Goal: Task Accomplishment & Management: Use online tool/utility

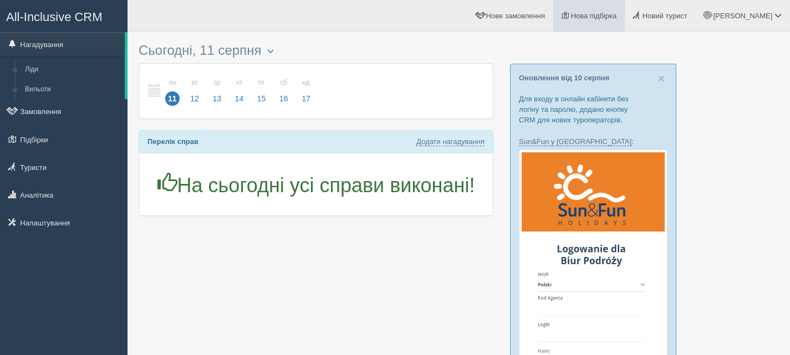
click at [616, 12] on link "Нова підбірка" at bounding box center [588, 16] width 71 height 32
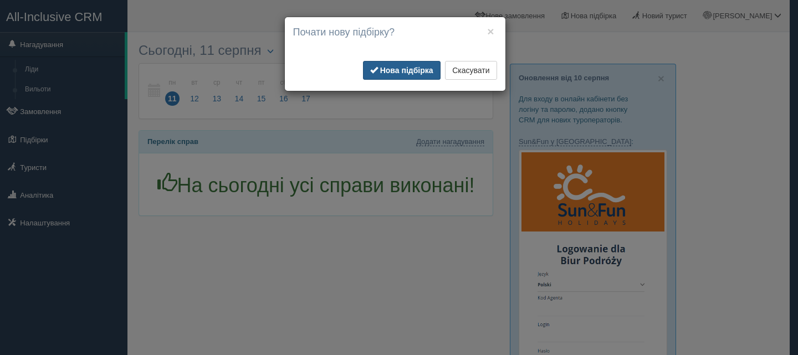
click at [416, 70] on b "Нова підбірка" at bounding box center [406, 70] width 53 height 9
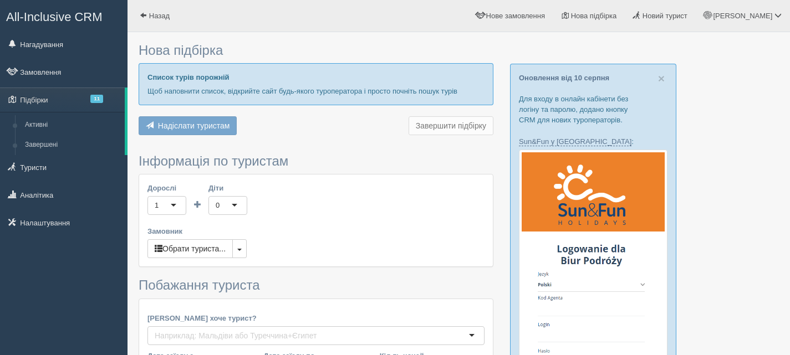
type input "6-7"
type input "72300"
type input "85700"
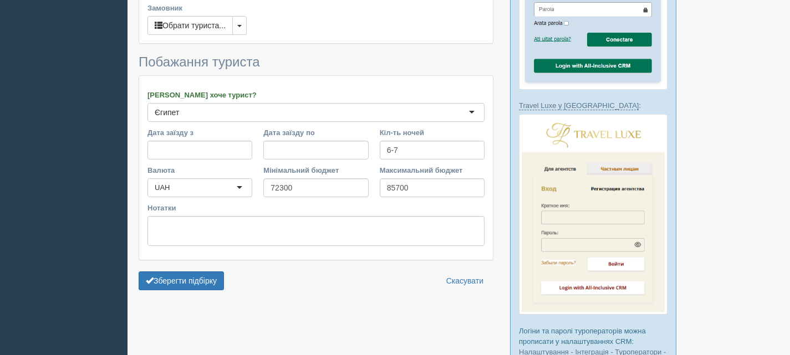
scroll to position [499, 0]
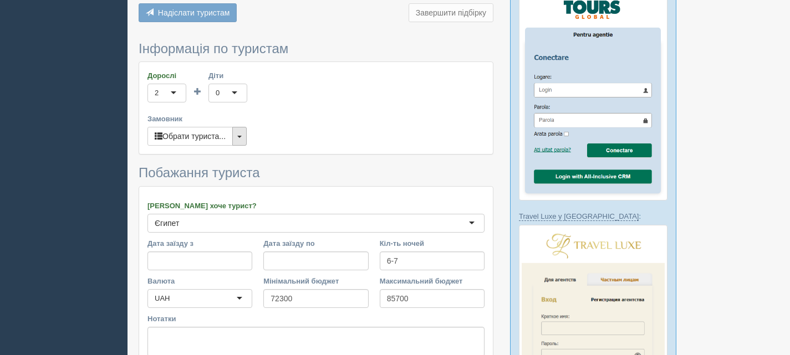
click at [244, 127] on button "button" at bounding box center [239, 136] width 14 height 19
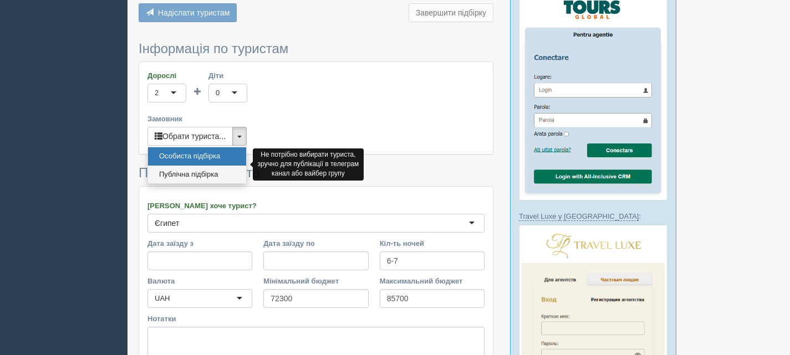
click at [206, 166] on link "Публічна підбірка" at bounding box center [197, 175] width 98 height 18
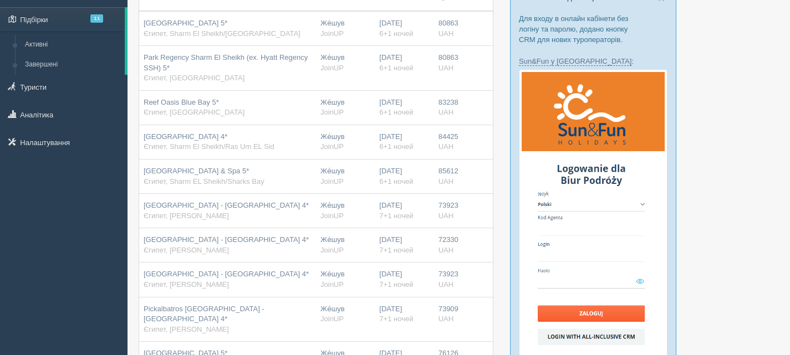
scroll to position [111, 0]
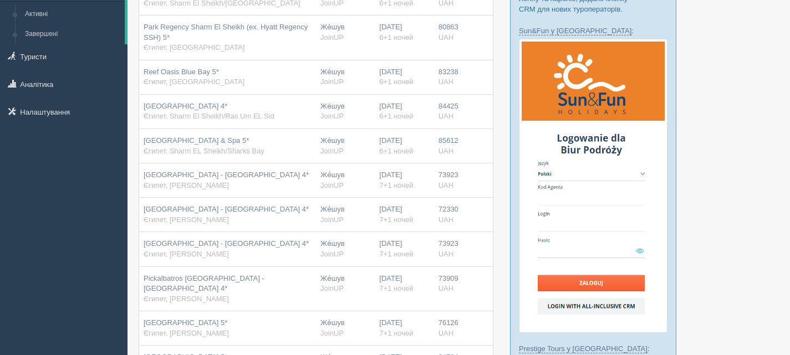
click at [246, 211] on span "[GEOGRAPHIC_DATA] - [GEOGRAPHIC_DATA] 4*" at bounding box center [226, 209] width 165 height 8
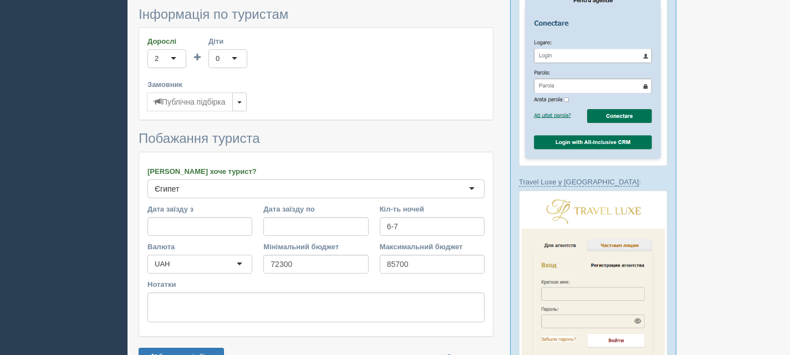
scroll to position [554, 0]
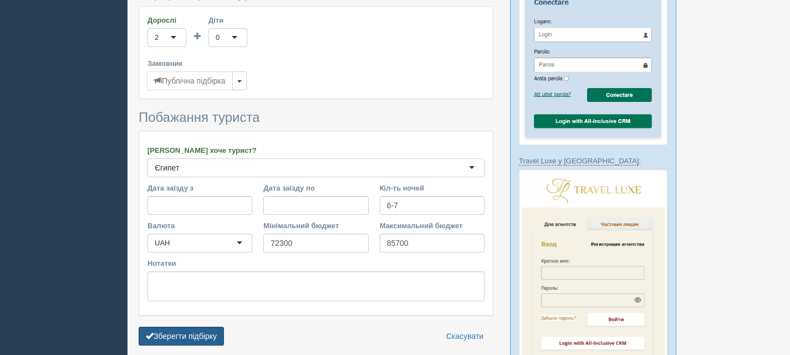
click at [175, 327] on button "Зберегти підбірку" at bounding box center [181, 336] width 85 height 19
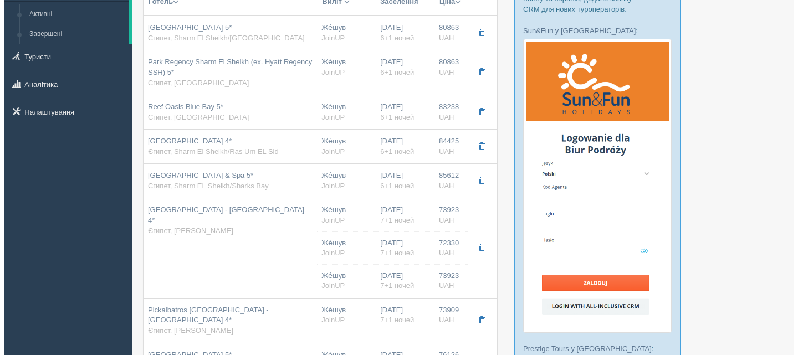
scroll to position [166, 0]
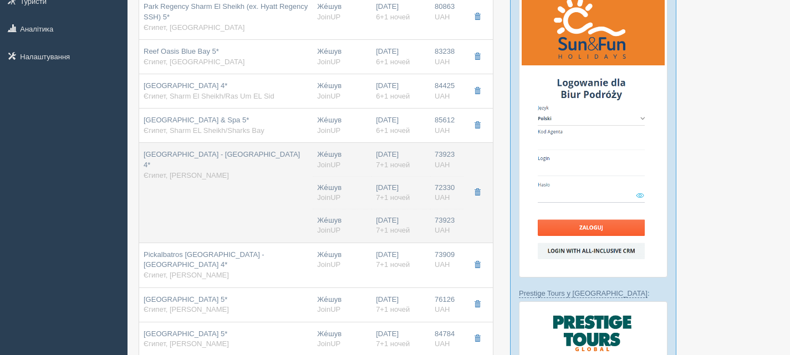
click at [297, 170] on div "[GEOGRAPHIC_DATA] - [GEOGRAPHIC_DATA] 4* [GEOGRAPHIC_DATA], [PERSON_NAME]" at bounding box center [226, 165] width 165 height 31
type input "[GEOGRAPHIC_DATA] - [GEOGRAPHIC_DATA] 4*"
type input "Єгипет"
type input "[PERSON_NAME]"
type input "73923.00"
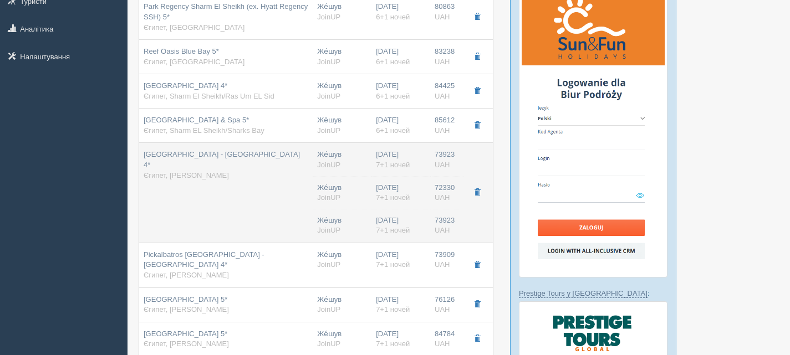
type input "Же́шув"
type input "05:45"
type input "7+1"
type input "Superior Pool View"
type input "AI"
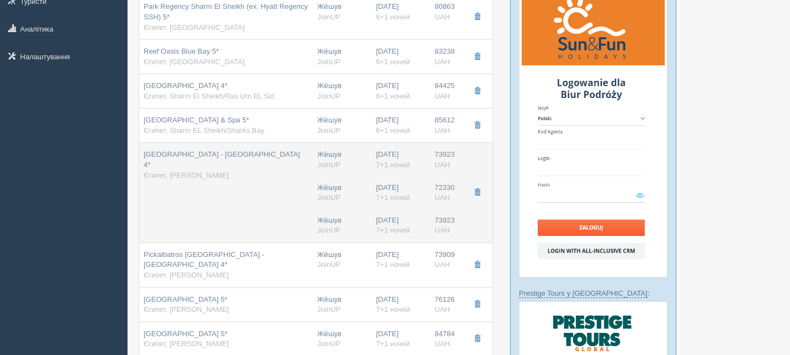
type input "JoinUP"
type input "[URL][DOMAIN_NAME]"
type input "72330.00"
type input "Же́шув"
type input "05:45"
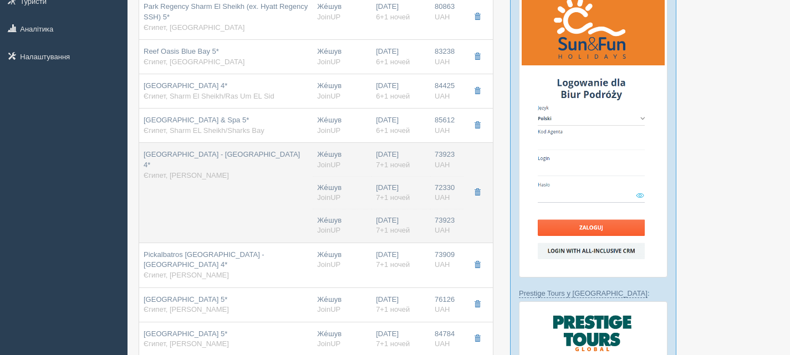
type input "7+1"
type input "Superior Garden"
type input "AI"
type input "JoinUP"
type input "[URL][DOMAIN_NAME]"
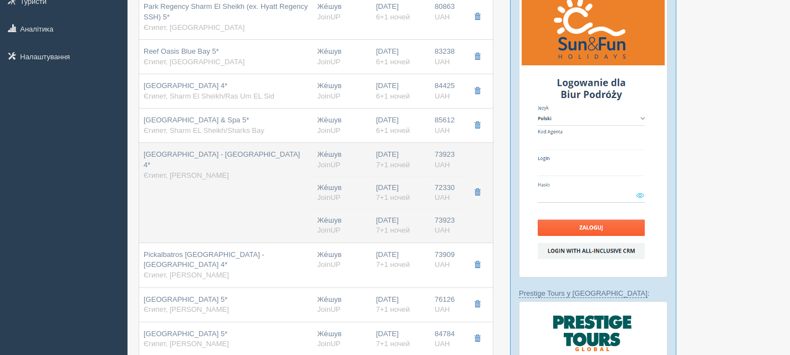
type input "73923.00"
type input "Же́шув"
type input "05:45"
type input "7+1"
type input "Superior Pool View"
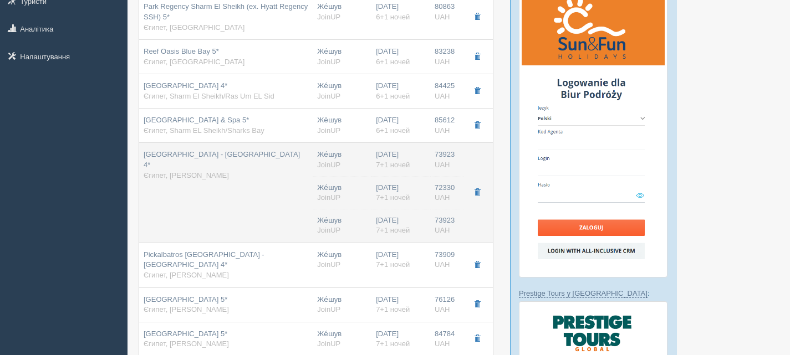
type input "AI"
type input "JoinUP"
type input "[URL][DOMAIN_NAME]"
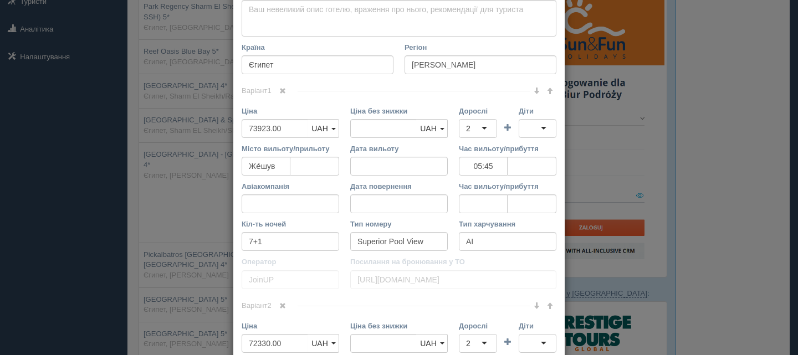
scroll to position [277, 0]
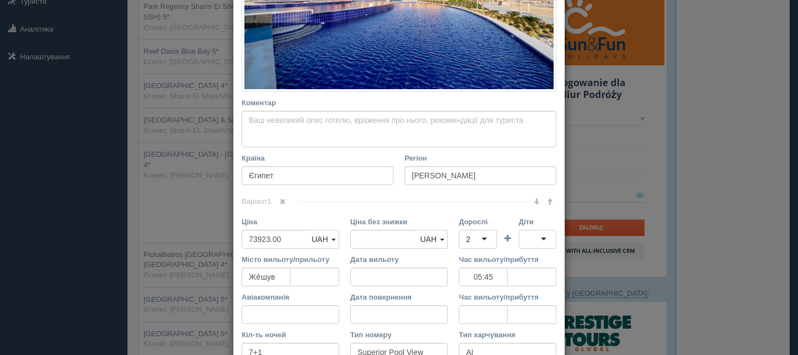
click at [281, 200] on span at bounding box center [282, 201] width 7 height 7
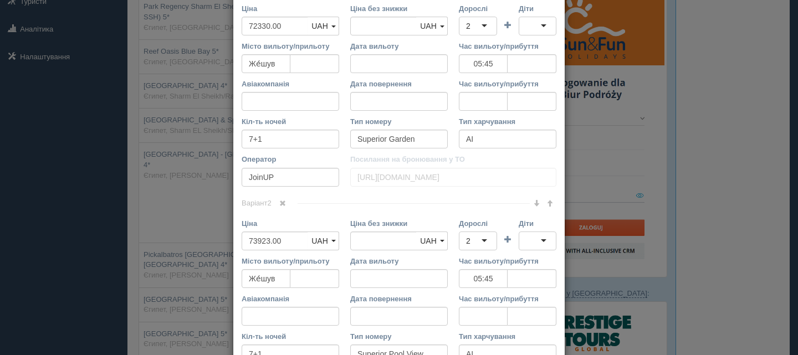
scroll to position [517, 0]
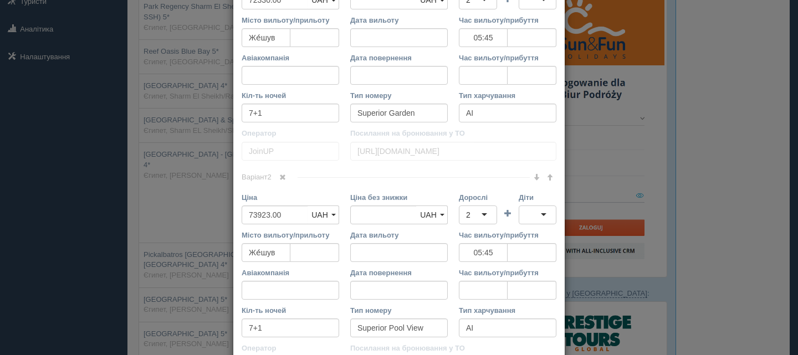
click at [279, 177] on span at bounding box center [282, 177] width 7 height 7
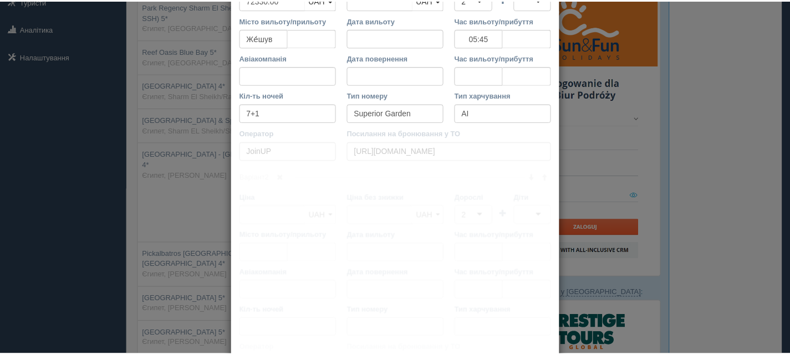
scroll to position [413, 0]
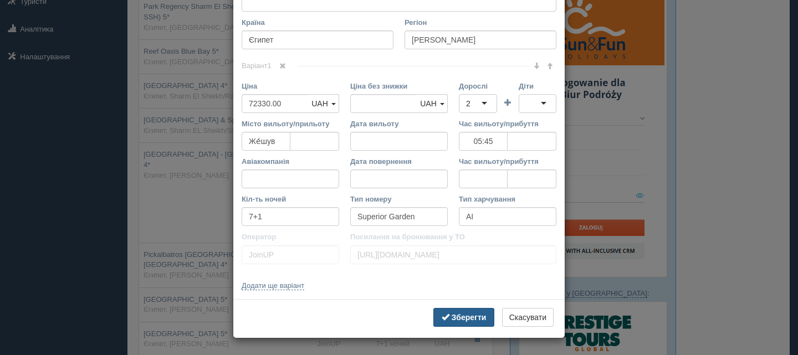
click at [462, 314] on b "Зберегти" at bounding box center [469, 317] width 35 height 9
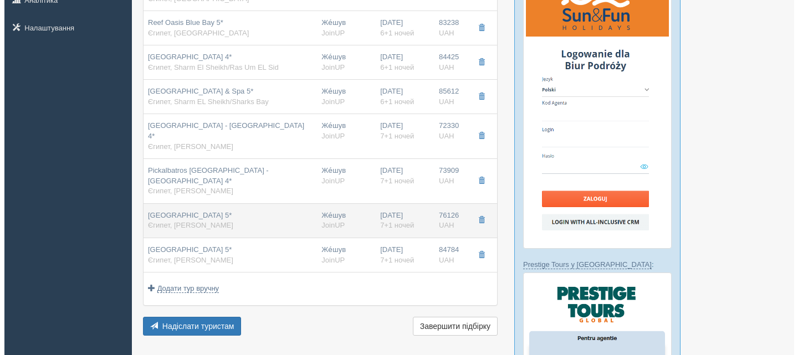
scroll to position [222, 0]
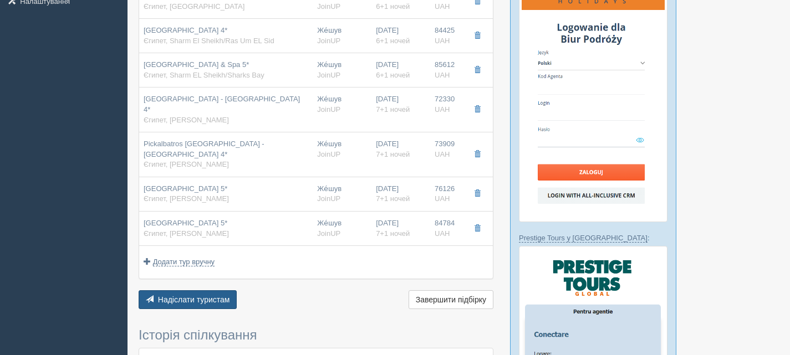
click at [226, 295] on span "Надіслати туристам" at bounding box center [194, 299] width 72 height 9
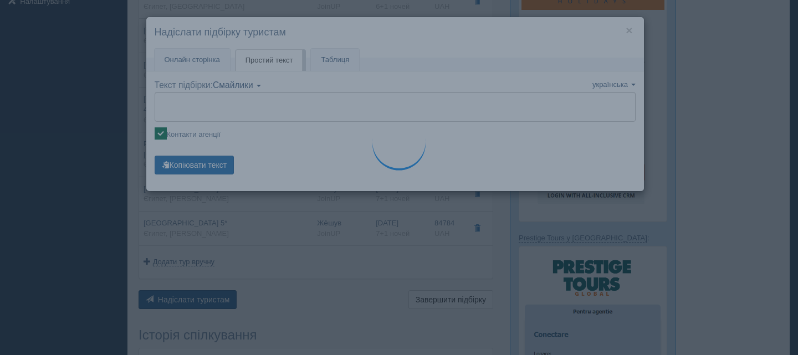
type textarea "🌞 Loremip dol! Sitametcon Adi elitseddoe temp incididu: 🌎 Utlabo, Etdol Ma Aliq…"
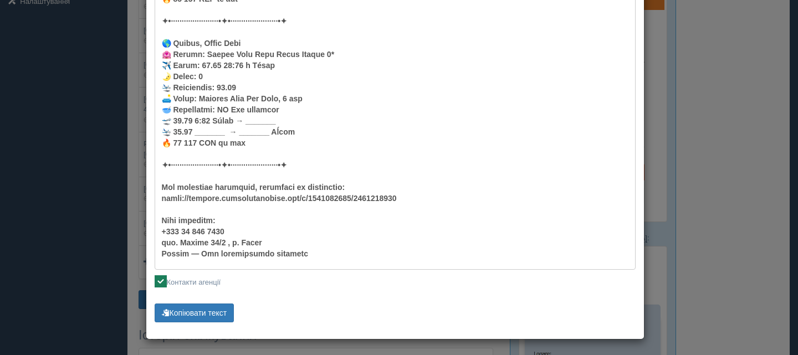
scroll to position [1234, 0]
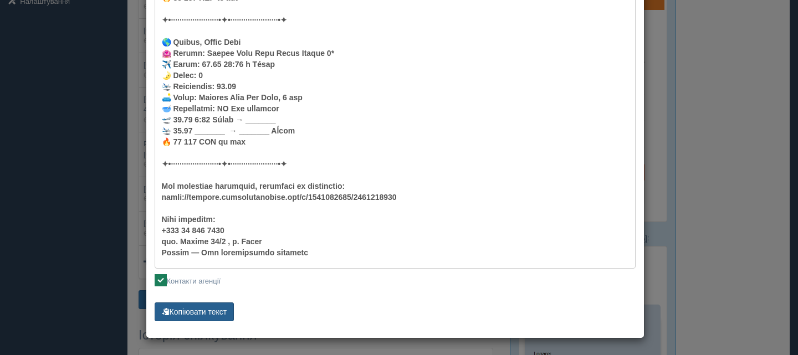
click at [213, 310] on button "Копіювати текст" at bounding box center [195, 312] width 80 height 19
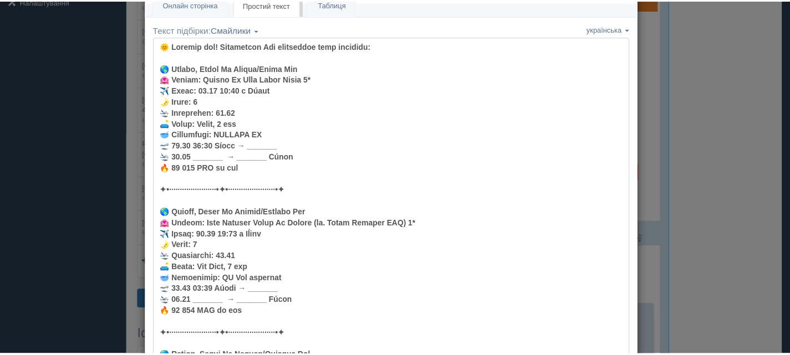
scroll to position [0, 0]
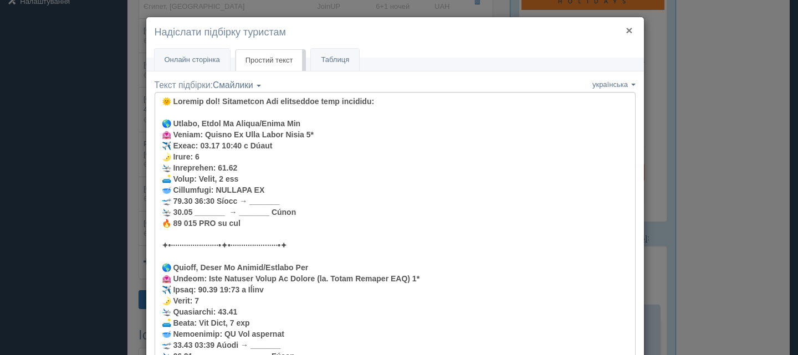
click at [627, 25] on button "×" at bounding box center [629, 30] width 7 height 12
